Goal: Task Accomplishment & Management: Manage account settings

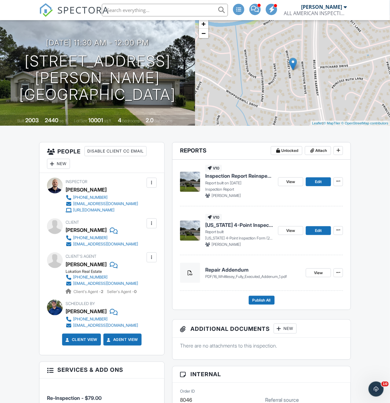
click at [66, 9] on span "SPECTORA" at bounding box center [83, 9] width 52 height 13
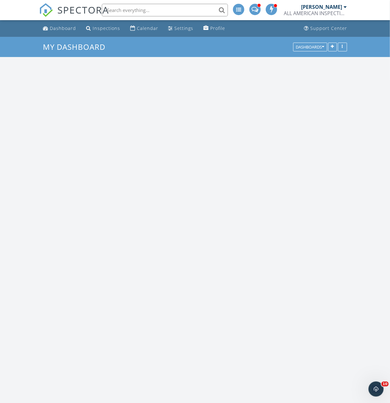
scroll to position [574, 390]
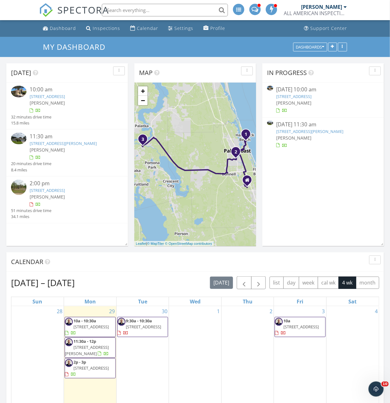
click at [283, 96] on link "9 Cypresswood Dr, Palm Coast, FL 32137" at bounding box center [293, 97] width 35 height 6
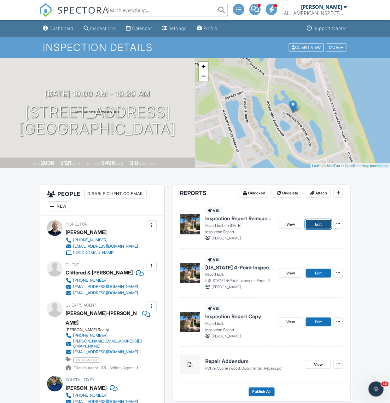
click at [323, 225] on link "Edit" at bounding box center [318, 224] width 25 height 9
click at [318, 275] on span "Edit" at bounding box center [318, 273] width 7 height 6
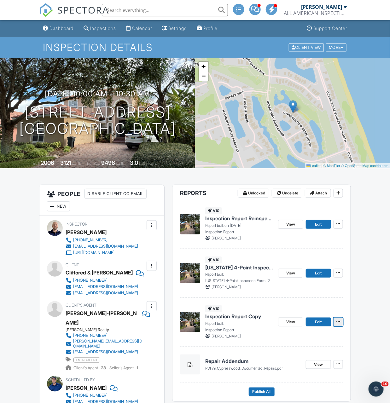
click at [340, 322] on icon at bounding box center [338, 321] width 4 height 4
click at [302, 368] on input "Delete Report" at bounding box center [307, 368] width 64 height 14
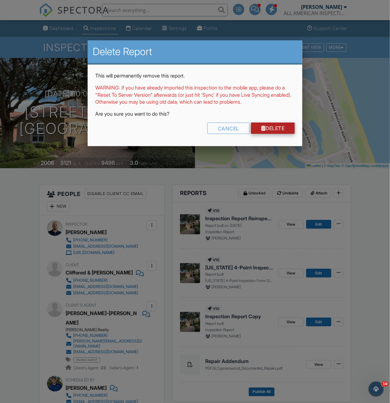
click at [282, 128] on link "Delete" at bounding box center [273, 128] width 44 height 11
